Goal: Task Accomplishment & Management: Manage account settings

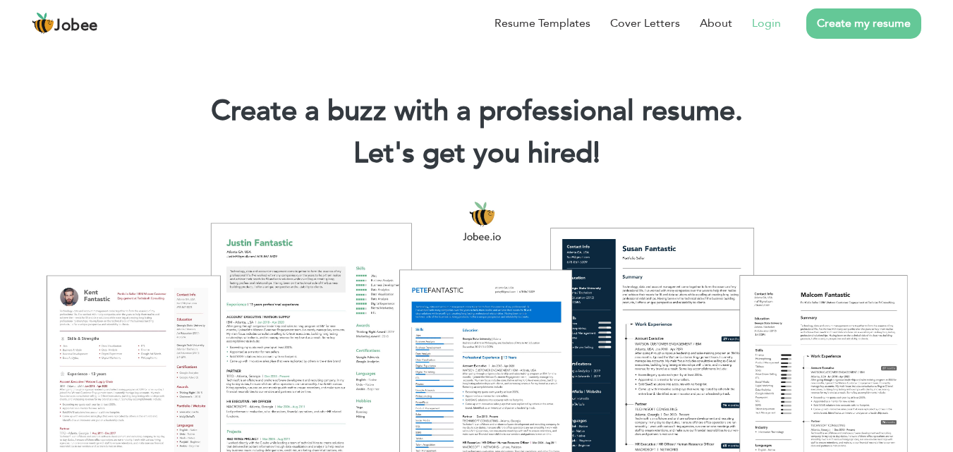
click at [771, 23] on link "Login" at bounding box center [766, 23] width 29 height 17
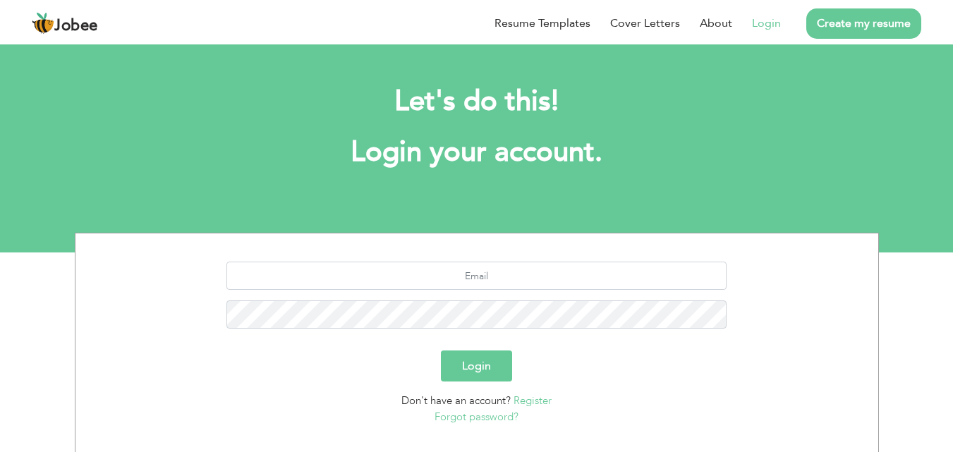
scroll to position [71, 0]
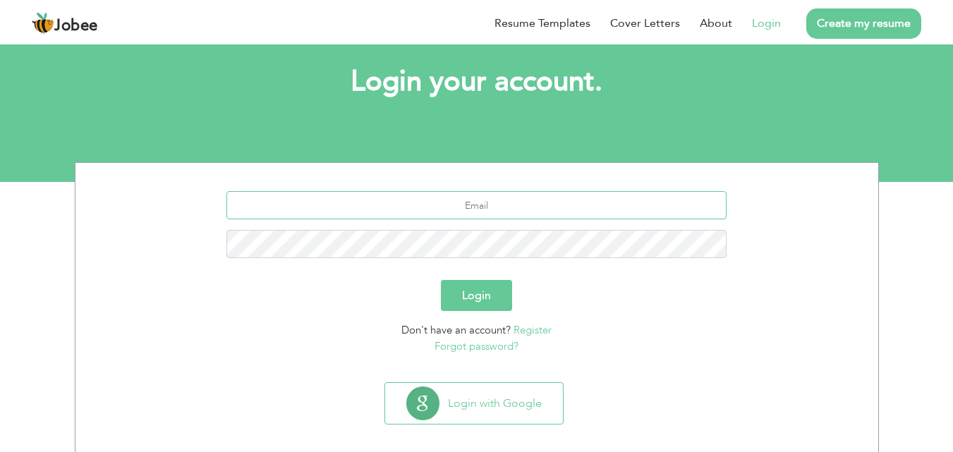
click at [516, 213] on input "text" at bounding box center [476, 205] width 500 height 28
type input "[PERSON_NAME][EMAIL_ADDRESS][DOMAIN_NAME]"
click at [441, 280] on button "Login" at bounding box center [476, 295] width 71 height 31
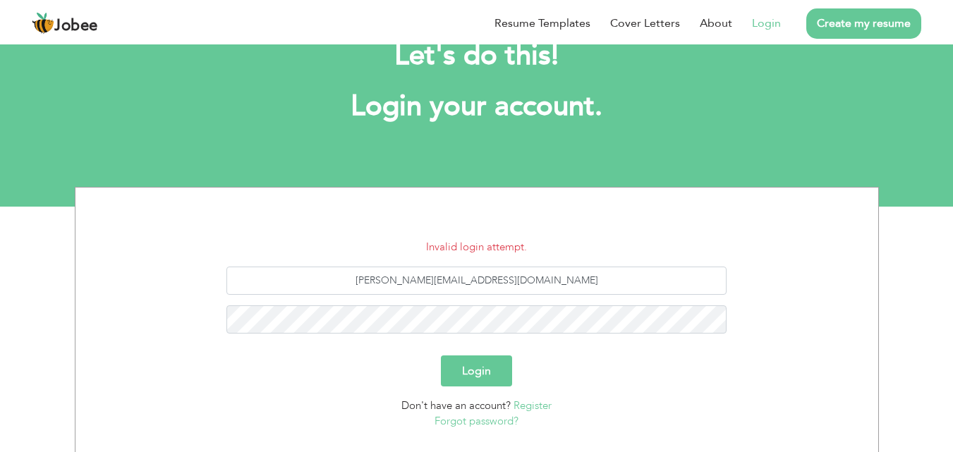
scroll to position [71, 0]
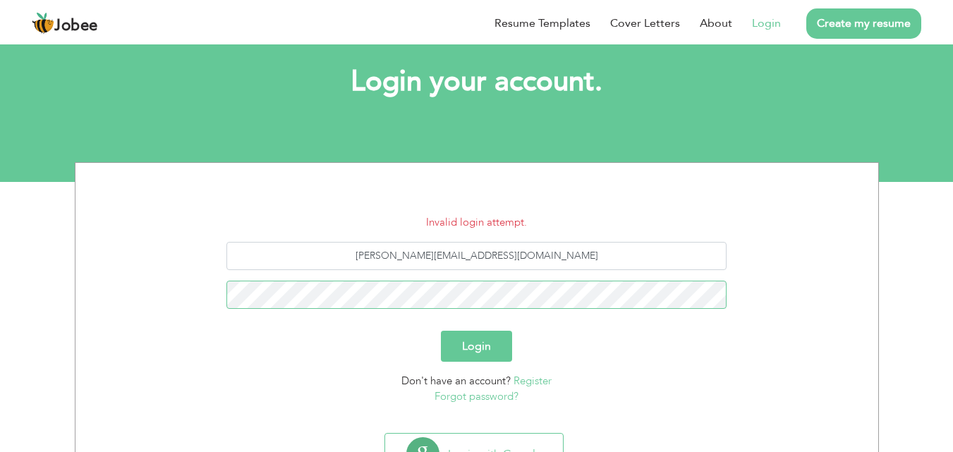
click at [441, 331] on button "Login" at bounding box center [476, 346] width 71 height 31
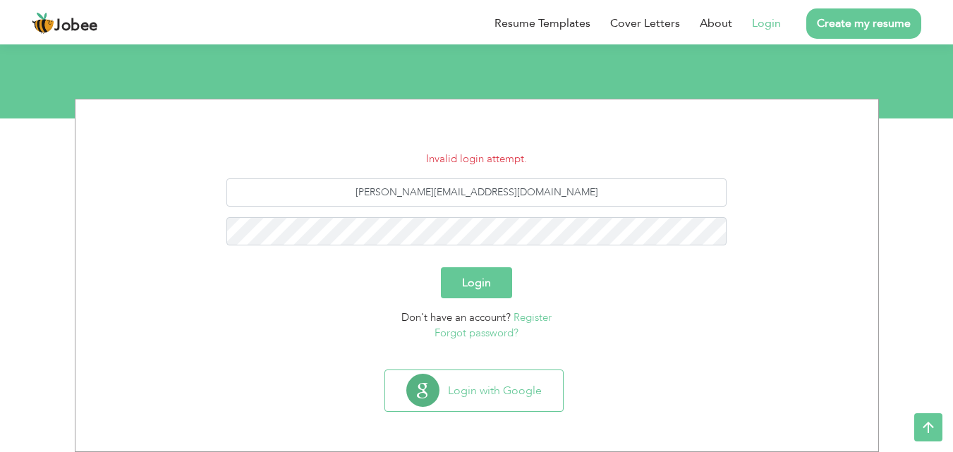
click at [485, 282] on button "Login" at bounding box center [476, 282] width 71 height 31
